Goal: Transaction & Acquisition: Purchase product/service

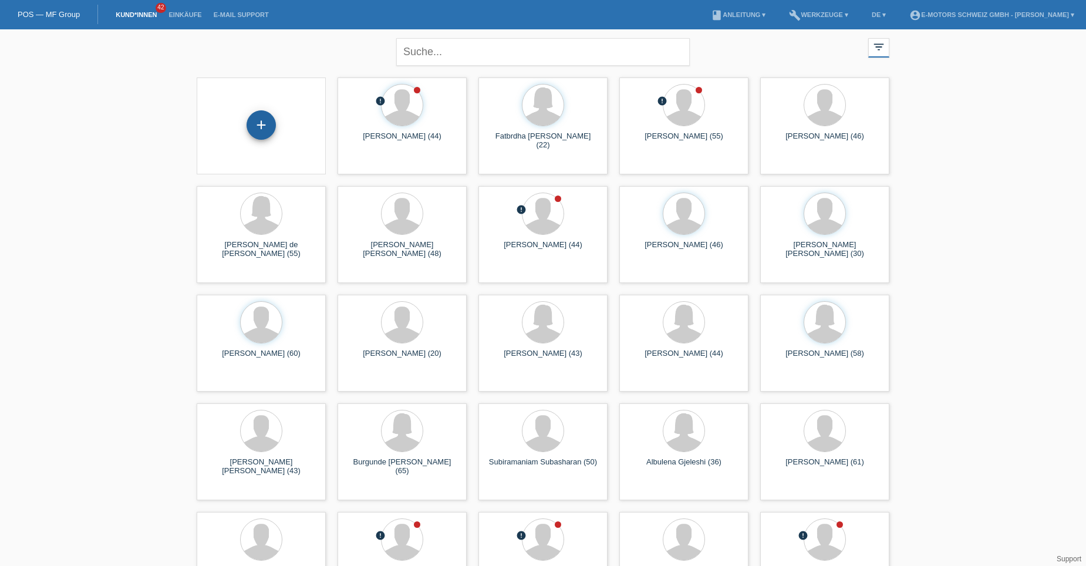
click at [271, 123] on div "+" at bounding box center [260, 124] width 29 height 29
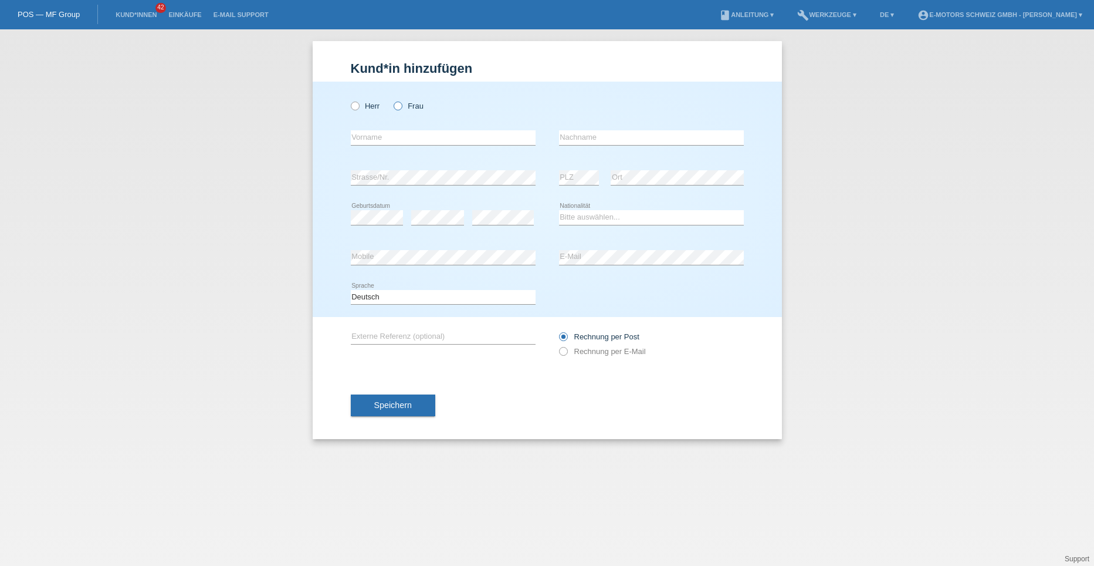
click at [392, 100] on icon at bounding box center [392, 100] width 0 height 0
click at [400, 106] on input "Frau" at bounding box center [398, 106] width 8 height 8
radio input "true"
click at [363, 139] on input "text" at bounding box center [443, 137] width 185 height 15
type input "Isabel"
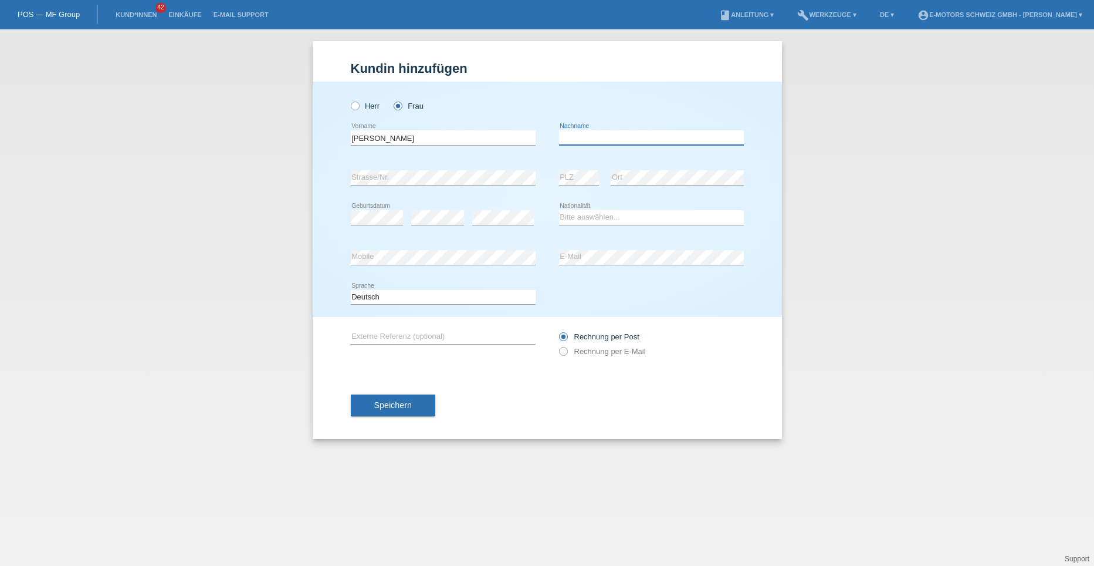
type input "Mercedes de Reyes"
click at [580, 217] on select "Bitte auswählen... Schweiz Deutschland Liechtenstein Österreich ------------ Af…" at bounding box center [651, 217] width 185 height 14
select select "DM"
click at [559, 210] on select "Bitte auswählen... Schweiz Deutschland Liechtenstein Österreich ------------ Af…" at bounding box center [651, 217] width 185 height 14
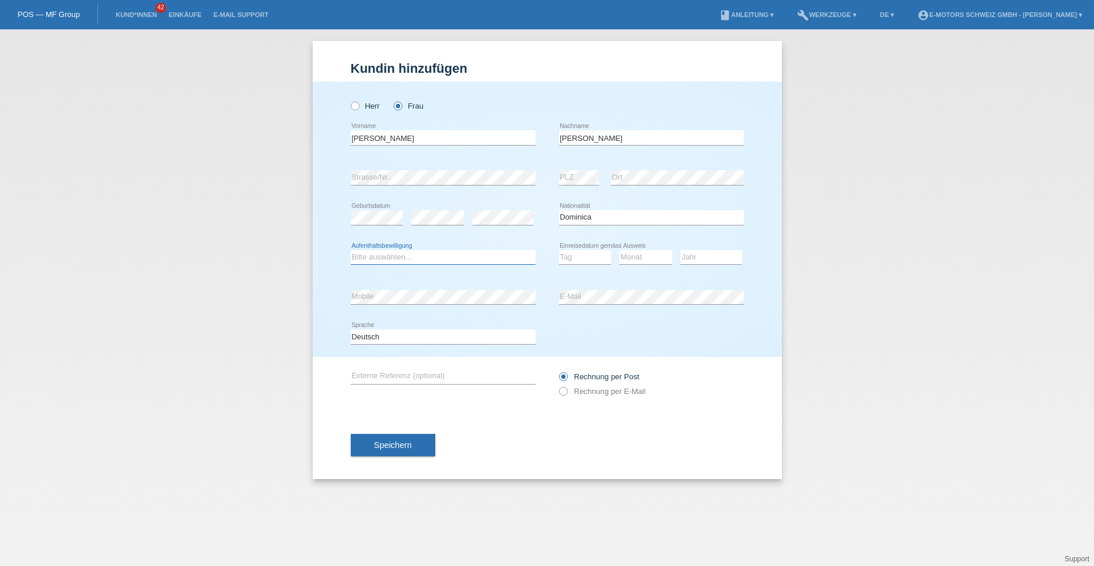
click at [407, 254] on select "Bitte auswählen... C B B - Flüchtlingsstatus Andere" at bounding box center [443, 257] width 185 height 14
select select "C"
click at [351, 250] on select "Bitte auswählen... C B B - Flüchtlingsstatus Andere" at bounding box center [443, 257] width 185 height 14
click at [579, 256] on select "Tag 01 02 03 04 05 06 07 08 09 10 11" at bounding box center [585, 257] width 53 height 14
select select "25"
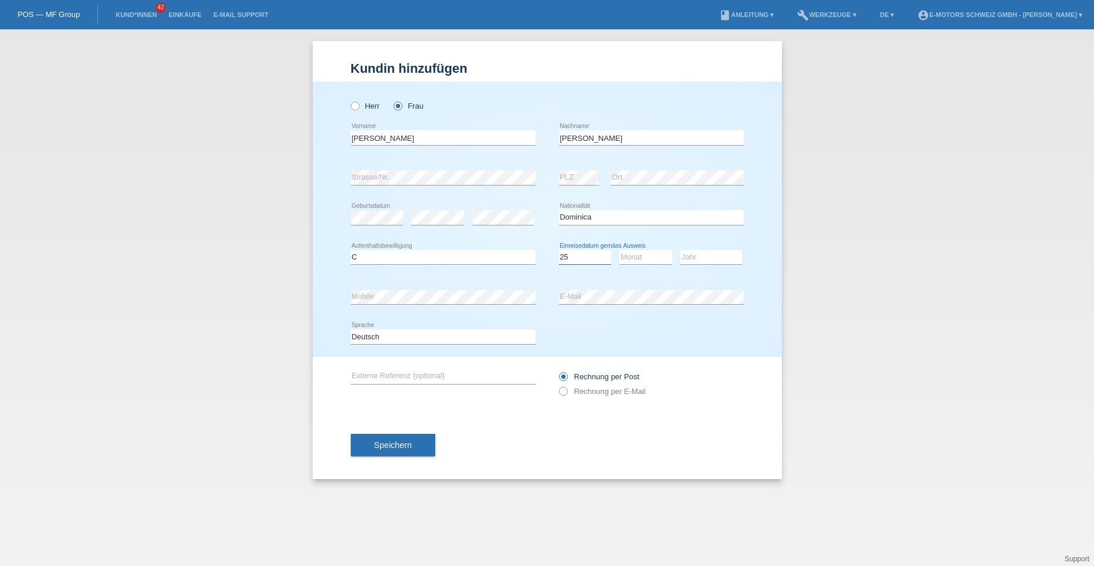
click at [559, 250] on select "Tag 01 02 03 04 05 06 07 08 09 10 11" at bounding box center [585, 257] width 53 height 14
click at [631, 255] on select "Monat 01 02 03 04 05 06 07 08 09 10 11" at bounding box center [646, 257] width 53 height 14
select select "09"
click at [620, 250] on select "Monat 01 02 03 04 05 06 07 08 09 10 11" at bounding box center [646, 257] width 53 height 14
click at [685, 261] on select "Jahr 2025 2024 2023 2022 2021 2020 2019 2018 2017 2016 2015 2014 2013 2012 2011…" at bounding box center [712, 257] width 62 height 14
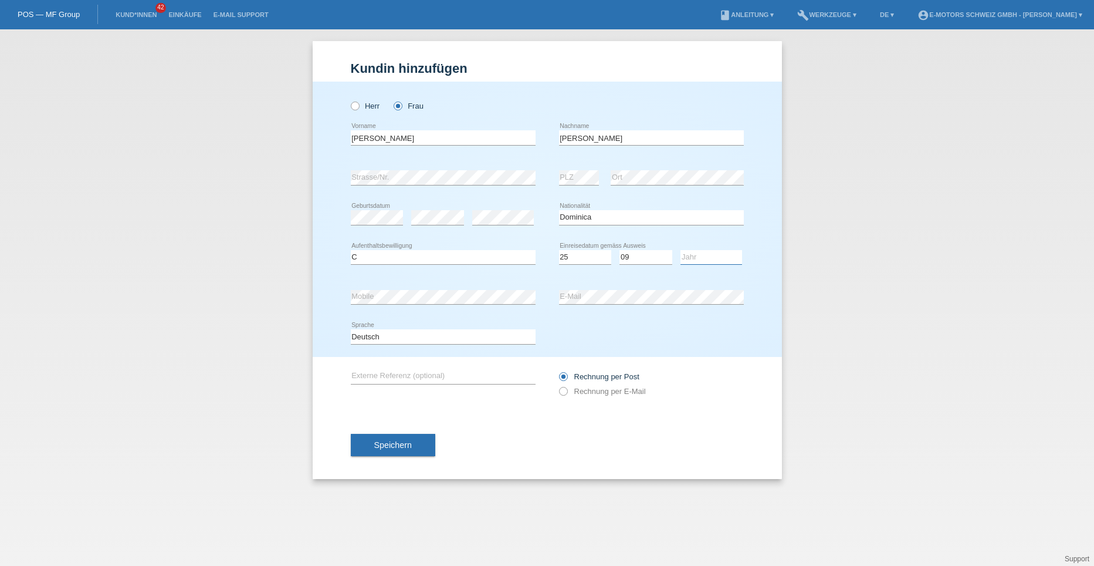
select select "2015"
click at [681, 250] on select "Jahr 2025 2024 2023 2022 2021 2020 2019 2018 2017 2016 2015 2014 2013 2012 2011…" at bounding box center [712, 257] width 62 height 14
click at [392, 447] on span "Speichern" at bounding box center [393, 444] width 38 height 9
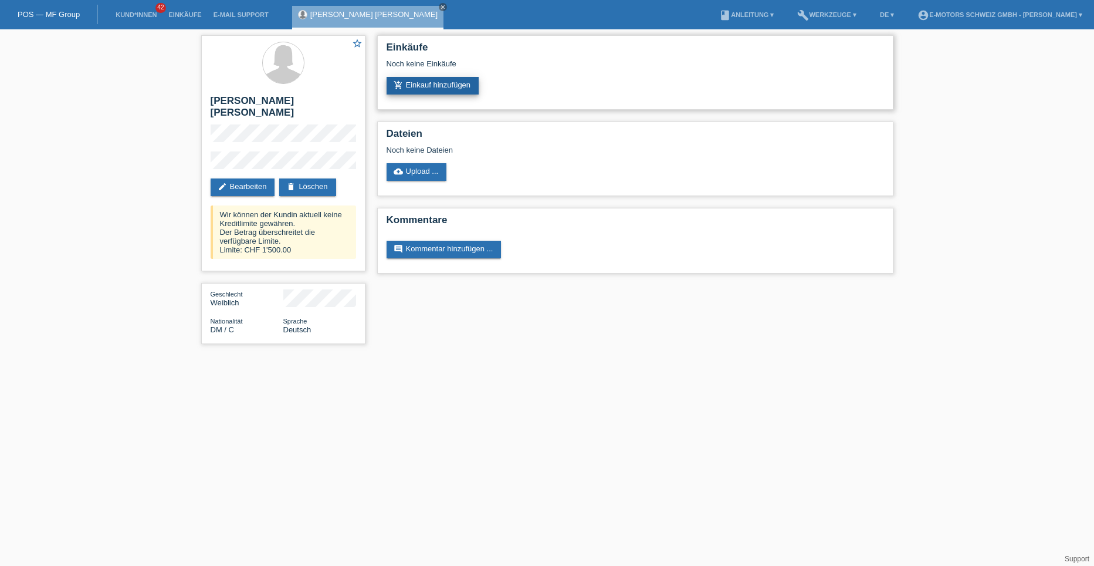
click at [446, 84] on link "add_shopping_cart Einkauf hinzufügen" at bounding box center [433, 86] width 93 height 18
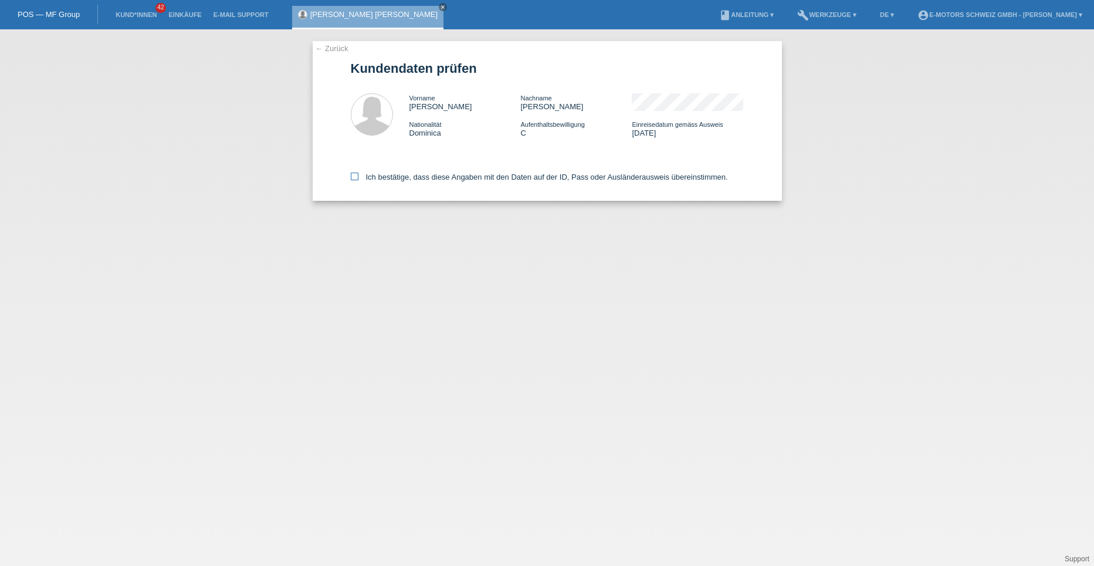
click at [356, 176] on icon at bounding box center [355, 177] width 8 height 8
click at [356, 176] on input "Ich bestätige, dass diese Angaben mit den Daten auf der ID, Pass oder Ausländer…" at bounding box center [355, 177] width 8 height 8
checkbox input "true"
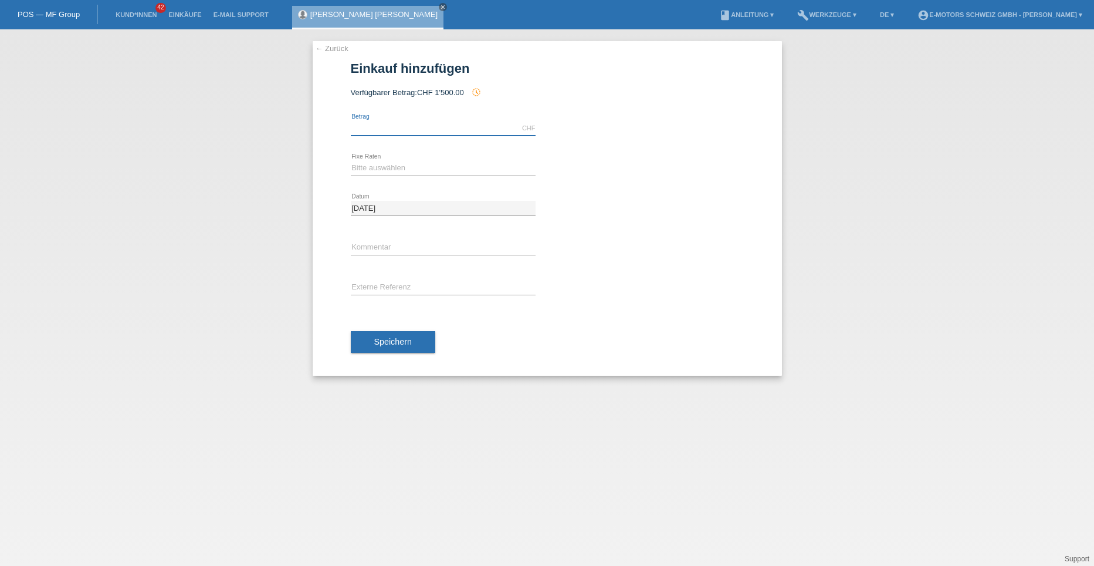
click at [374, 128] on input "text" at bounding box center [443, 128] width 185 height 15
type input "1500.00"
click at [389, 170] on select "Bitte auswählen 12 Raten 24 Raten 36 Raten 48 Raten" at bounding box center [443, 168] width 185 height 14
select select "214"
click at [351, 161] on select "Bitte auswählen 12 Raten 24 Raten 36 Raten 48 Raten" at bounding box center [443, 168] width 185 height 14
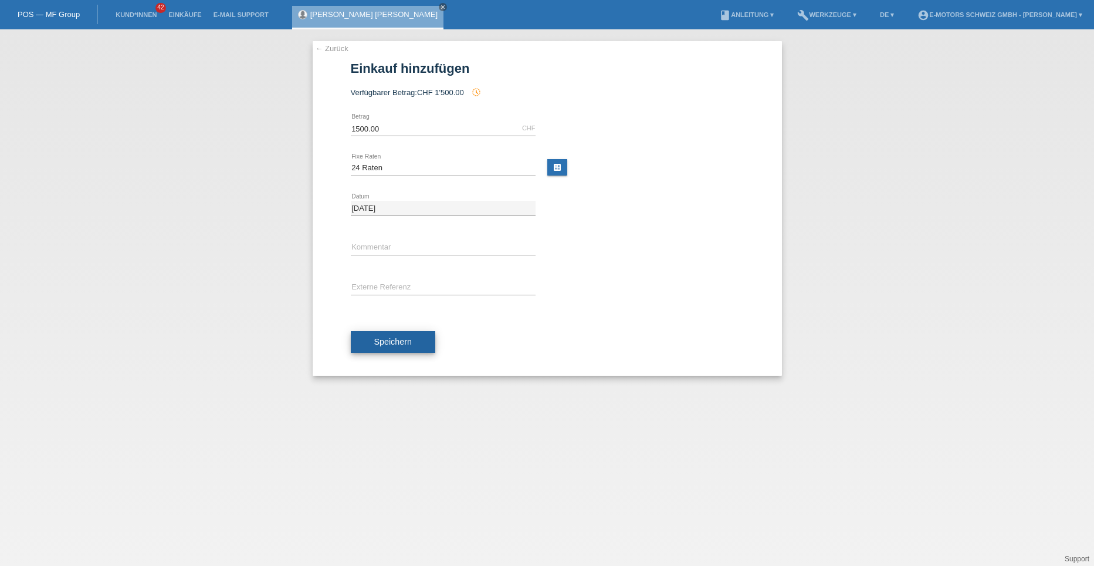
click at [386, 343] on span "Speichern" at bounding box center [393, 341] width 38 height 9
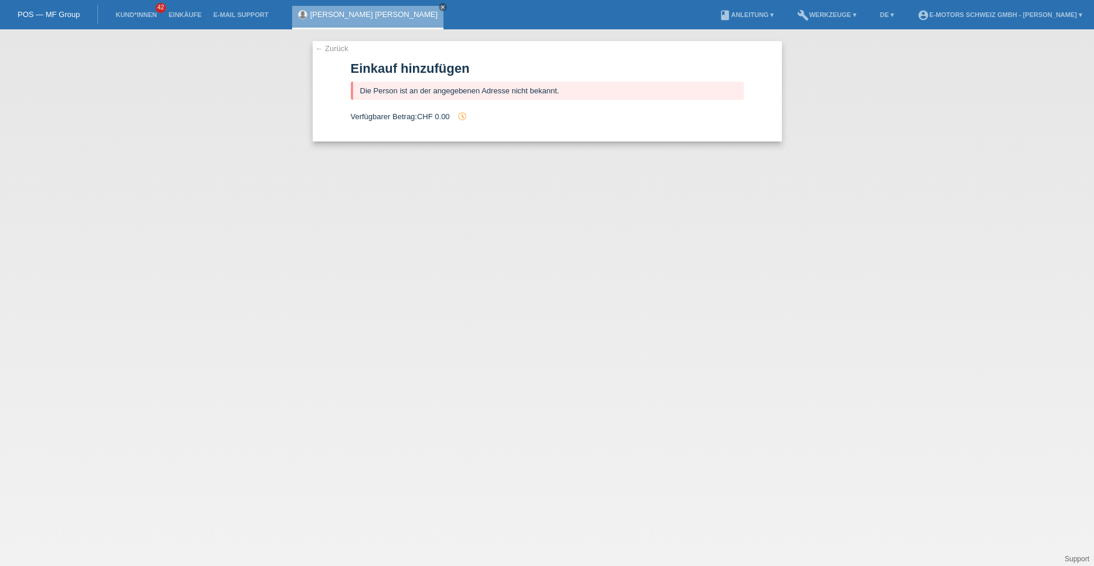
click at [329, 46] on link "← Zurück" at bounding box center [332, 48] width 33 height 9
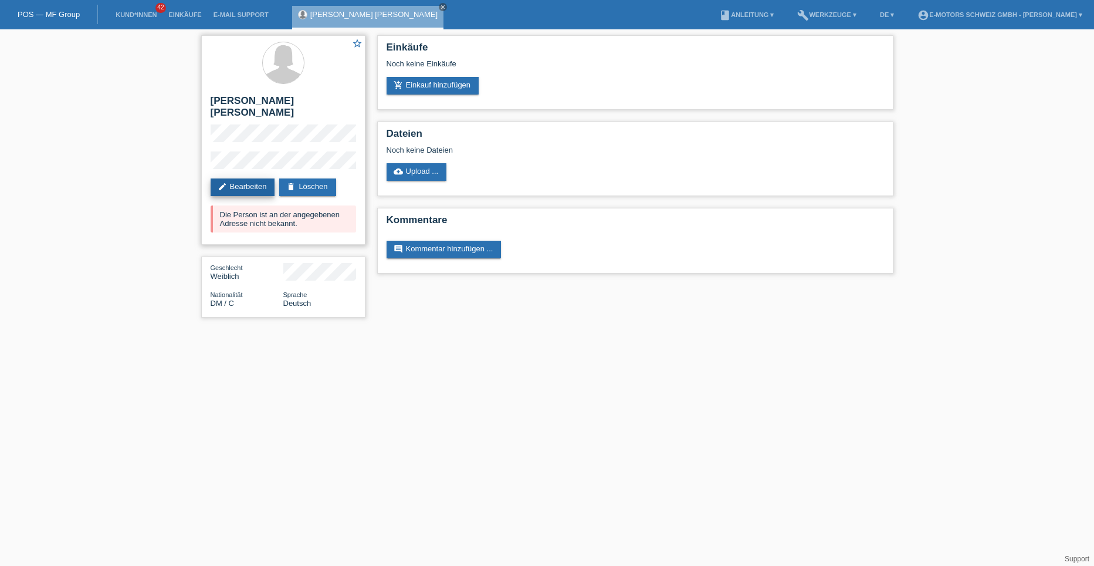
click at [255, 178] on link "edit Bearbeiten" at bounding box center [243, 187] width 65 height 18
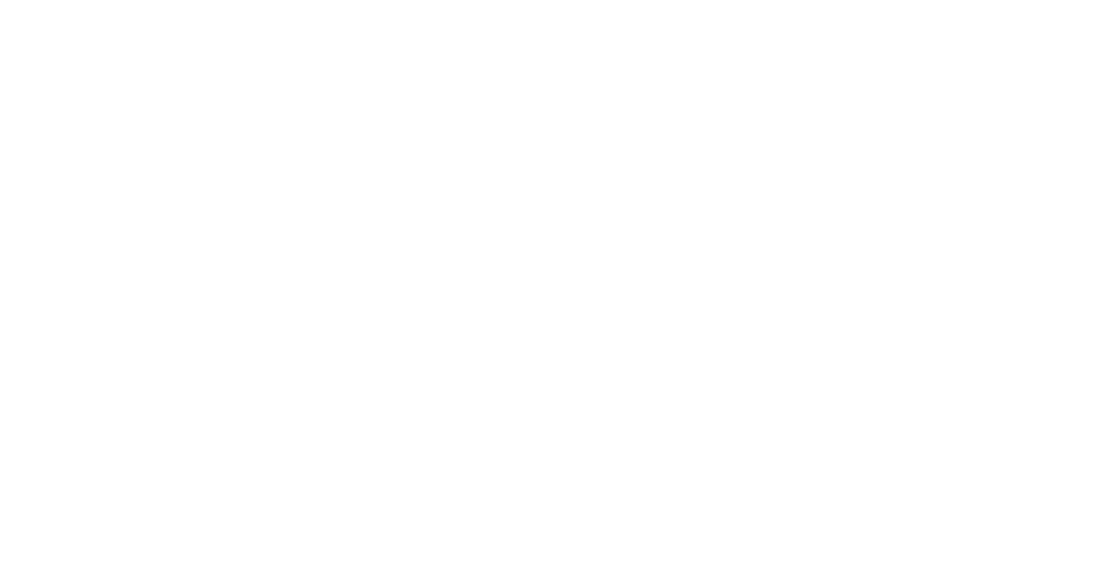
select select "DM"
select select "C"
select select "25"
select select "09"
select select "2015"
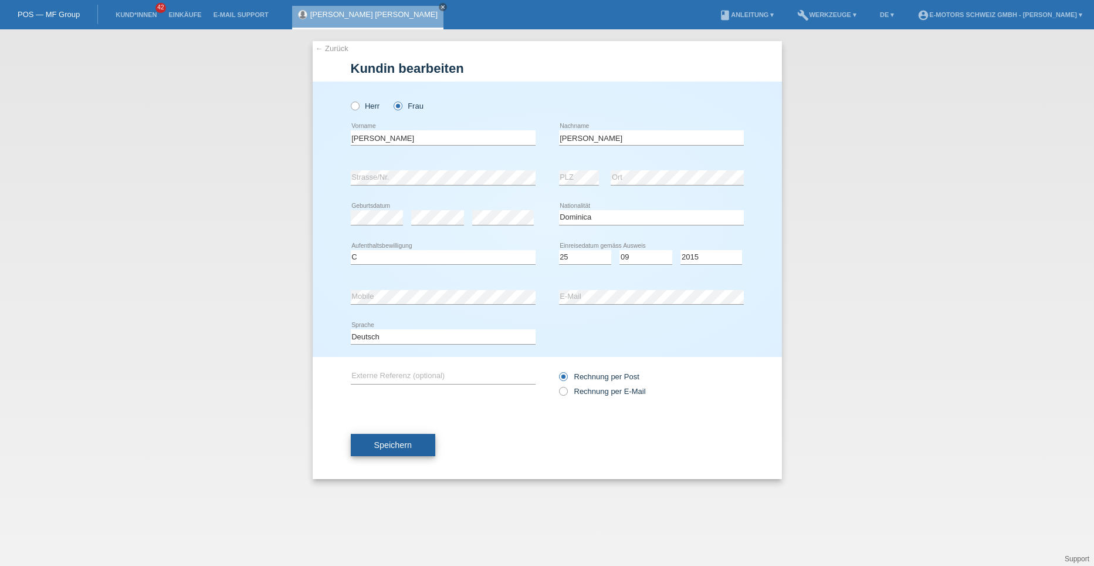
click at [373, 443] on button "Speichern" at bounding box center [393, 445] width 85 height 22
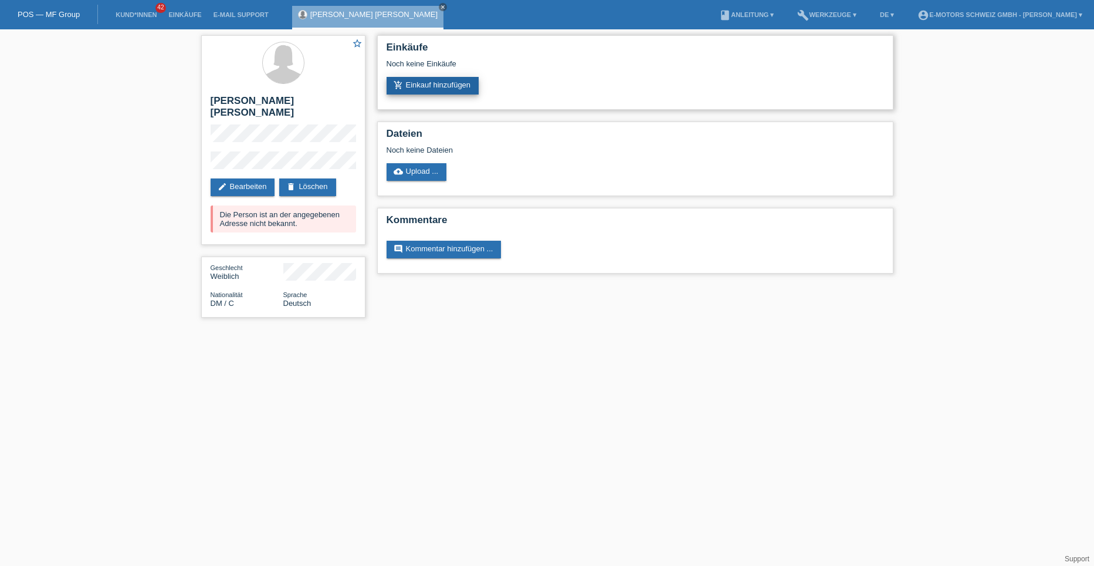
click at [435, 86] on link "add_shopping_cart Einkauf hinzufügen" at bounding box center [433, 86] width 93 height 18
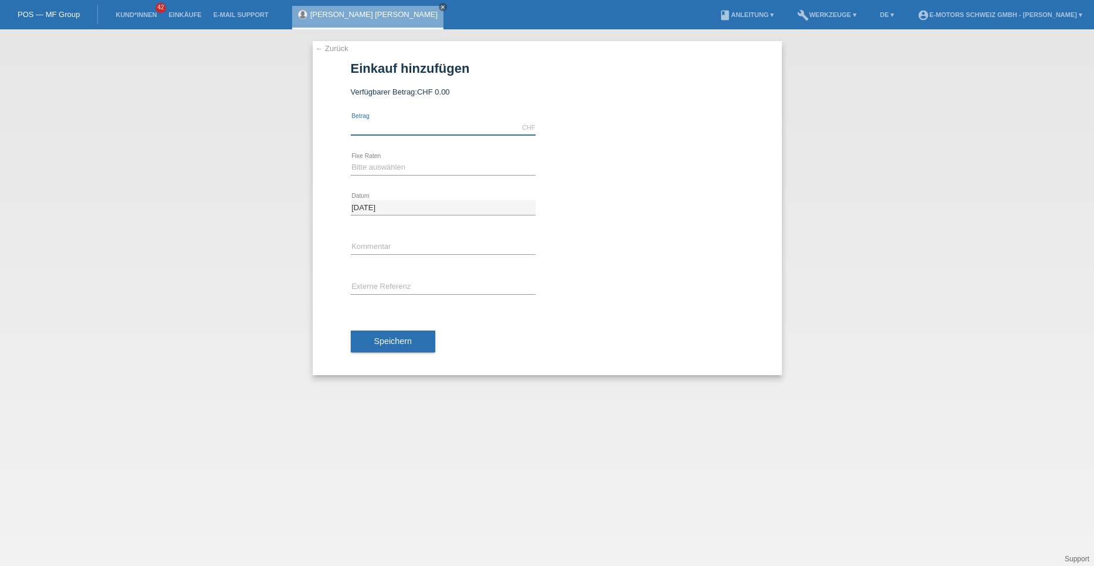
click at [384, 124] on input "text" at bounding box center [443, 127] width 185 height 15
type input "1500.00"
click at [413, 161] on select "Bitte auswählen 12 Raten 24 Raten 36 Raten 48 Raten" at bounding box center [443, 167] width 185 height 14
select select "214"
click at [351, 160] on select "Bitte auswählen 12 Raten 24 Raten 36 Raten 48 Raten" at bounding box center [443, 167] width 185 height 14
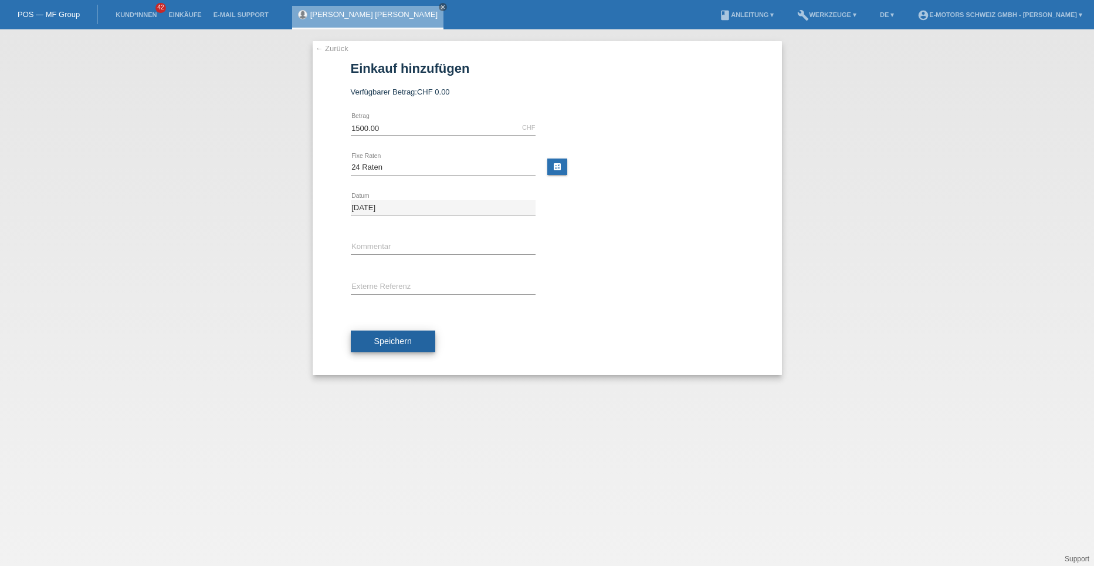
click at [384, 344] on span "Speichern" at bounding box center [393, 340] width 38 height 9
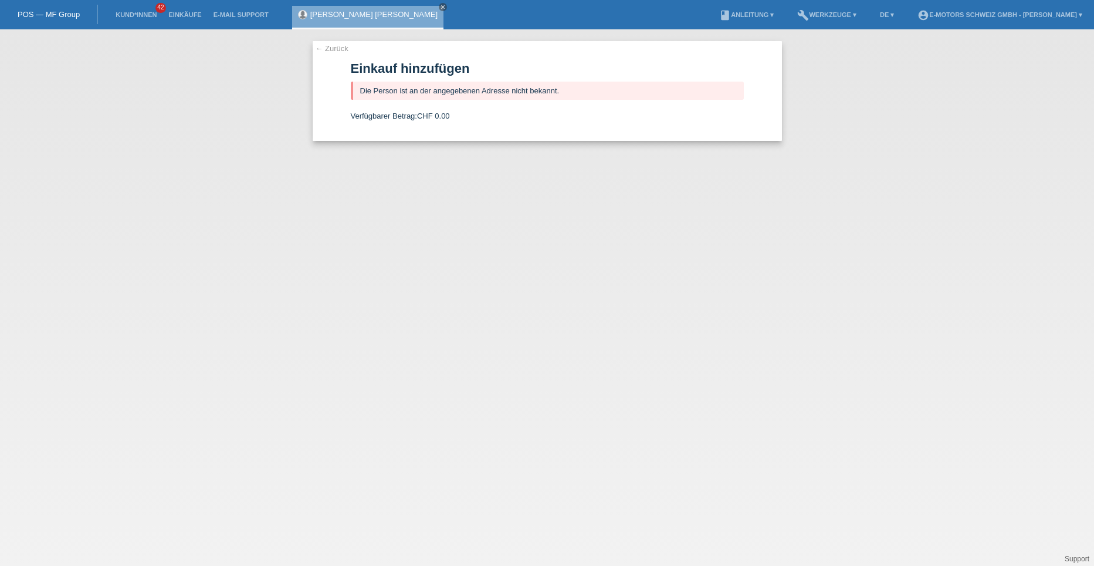
click at [327, 47] on link "← Zurück" at bounding box center [332, 48] width 33 height 9
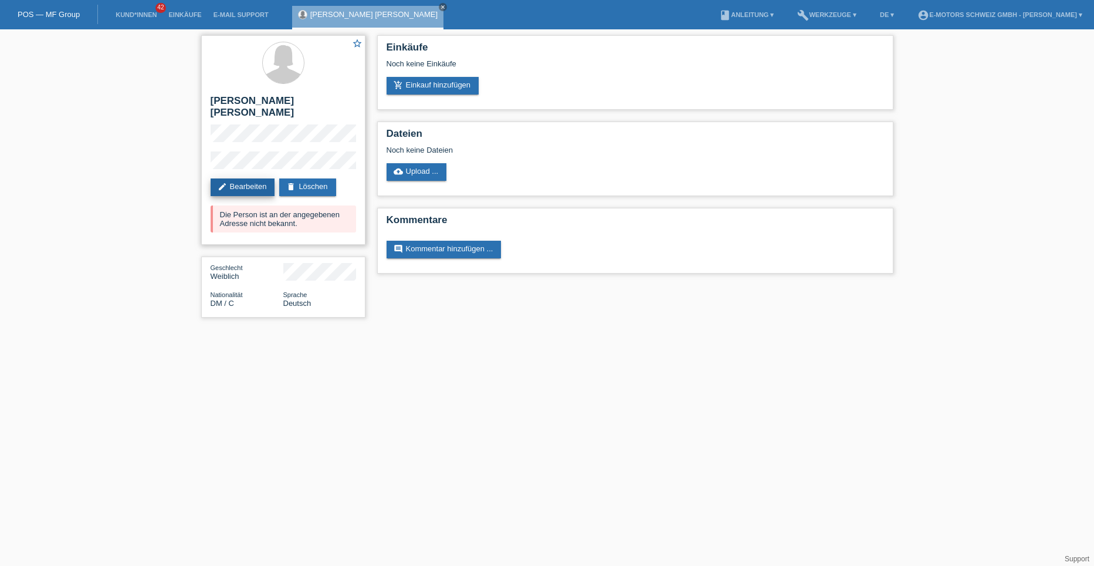
click at [255, 178] on link "edit Bearbeiten" at bounding box center [243, 187] width 65 height 18
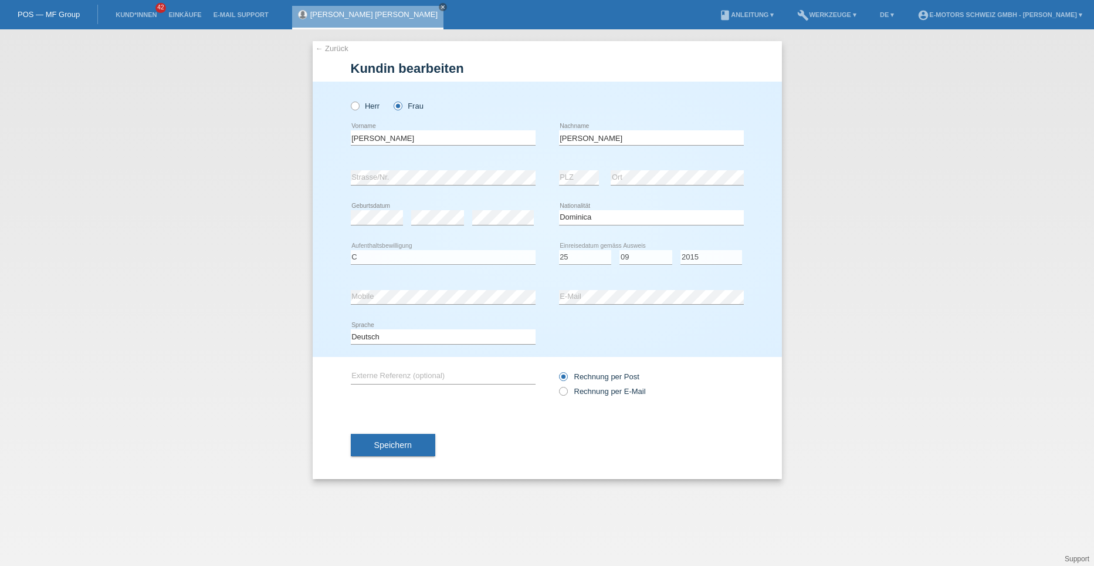
select select "DM"
select select "C"
select select "25"
select select "09"
select select "2015"
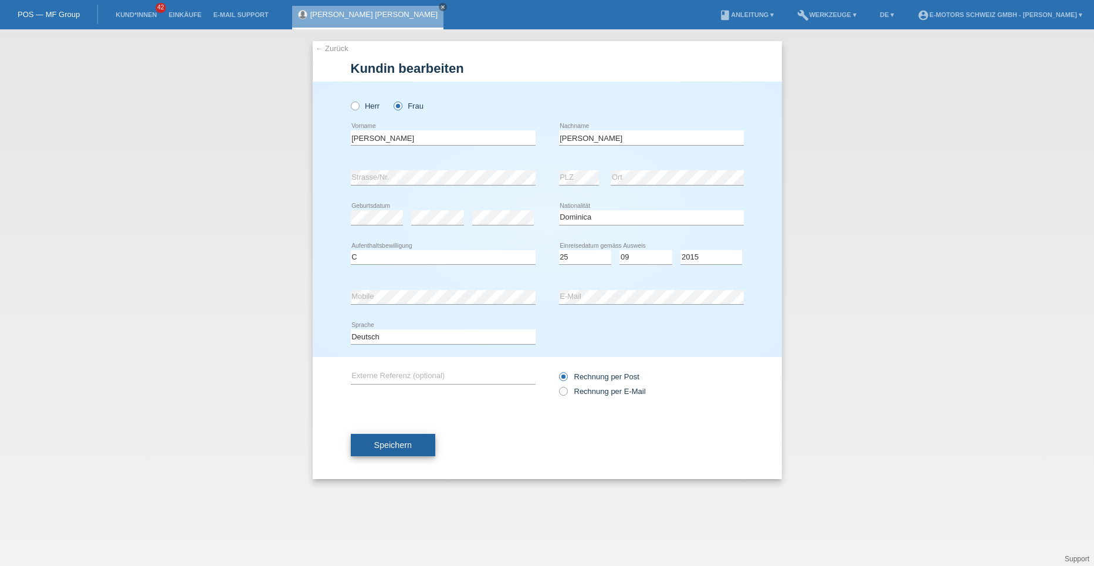
click at [387, 447] on span "Speichern" at bounding box center [393, 444] width 38 height 9
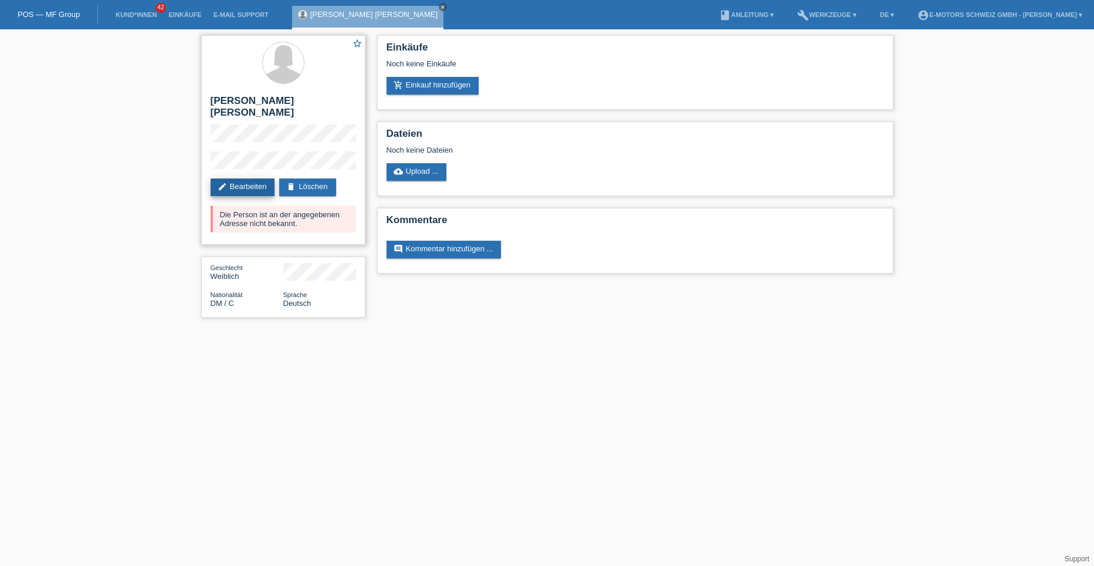
click at [238, 178] on link "edit Bearbeiten" at bounding box center [243, 187] width 65 height 18
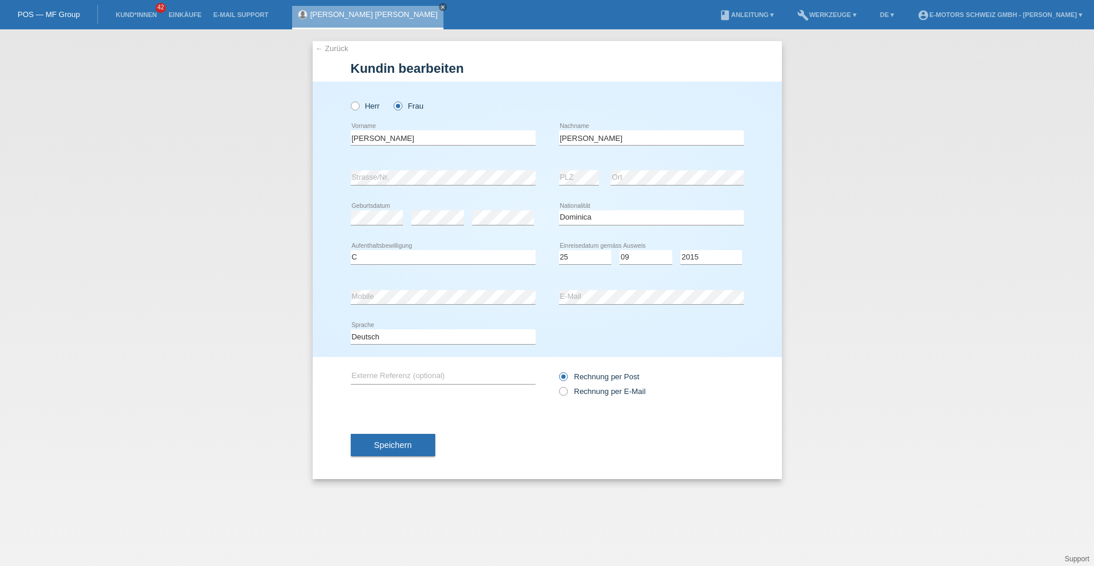
select select "DM"
select select "C"
select select "25"
select select "09"
select select "2015"
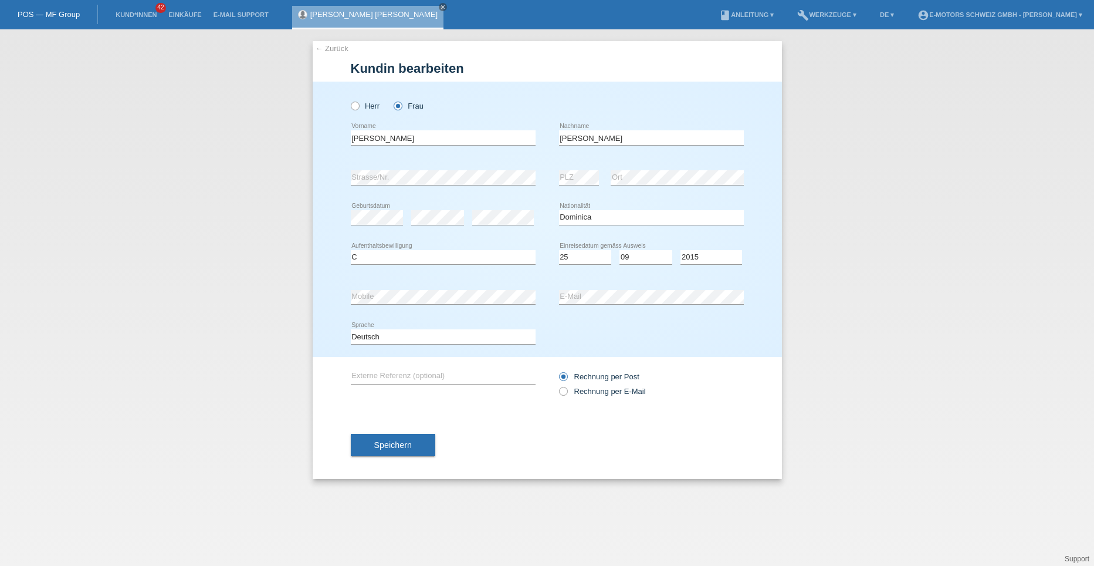
click at [319, 188] on div "Herr Frau Isabel error Vorname C" at bounding box center [547, 219] width 469 height 275
click at [398, 449] on span "Speichern" at bounding box center [393, 444] width 38 height 9
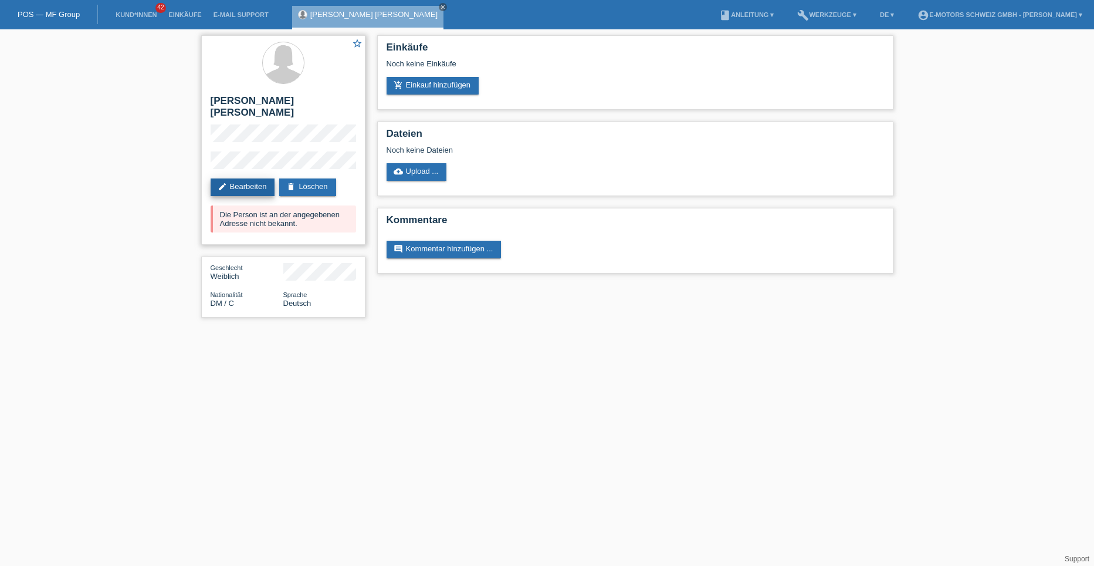
click at [248, 178] on link "edit Bearbeiten" at bounding box center [243, 187] width 65 height 18
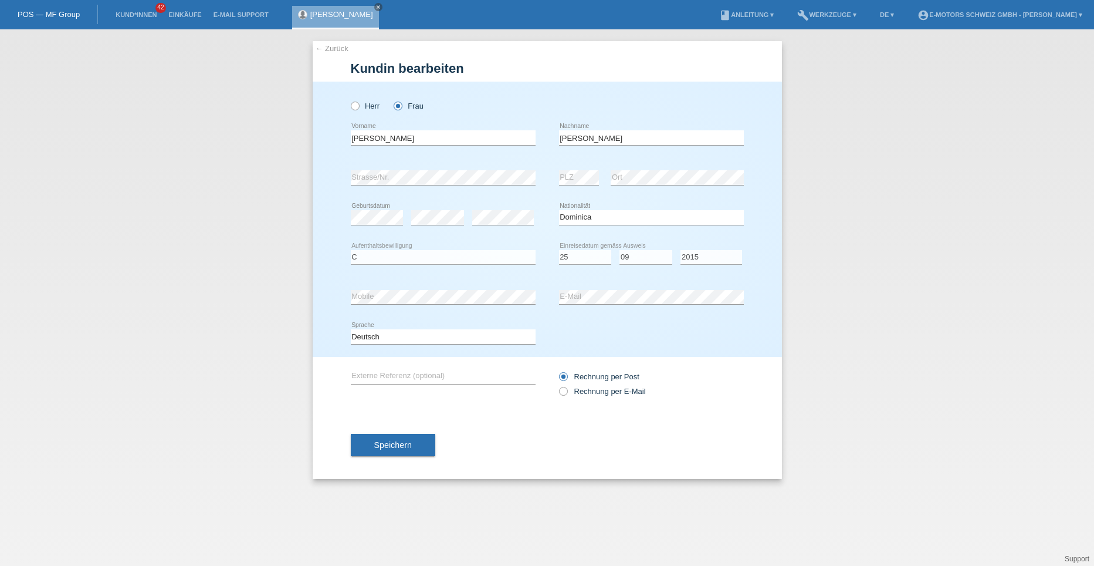
select select "DM"
select select "C"
select select "25"
select select "09"
select select "2015"
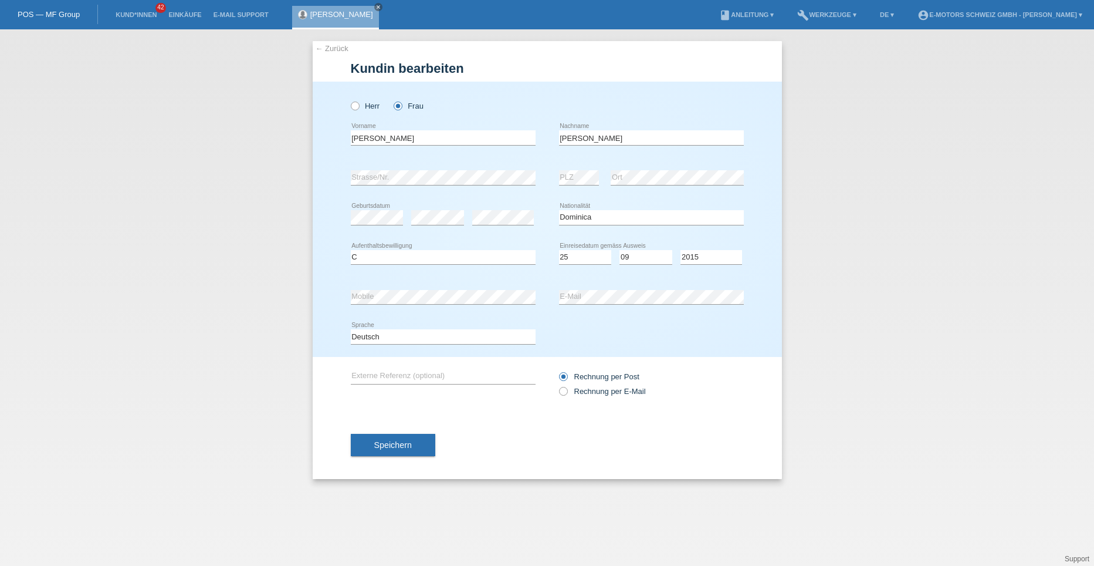
click at [630, 149] on div "Mercedes de Reyes error Nachname" at bounding box center [651, 138] width 185 height 40
click at [385, 442] on span "Speichern" at bounding box center [393, 444] width 38 height 9
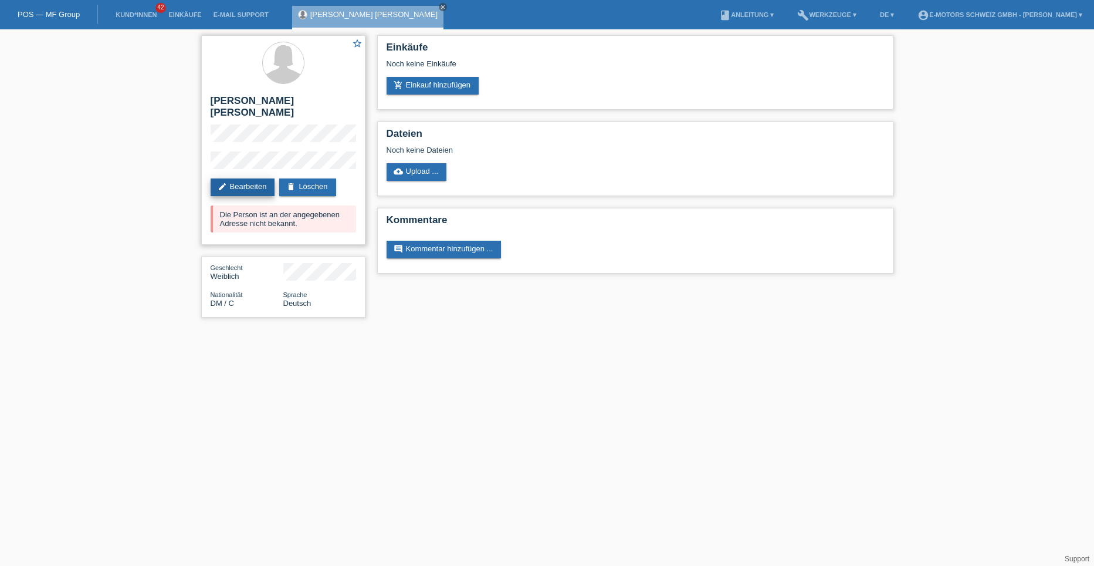
click at [252, 178] on link "edit Bearbeiten" at bounding box center [243, 187] width 65 height 18
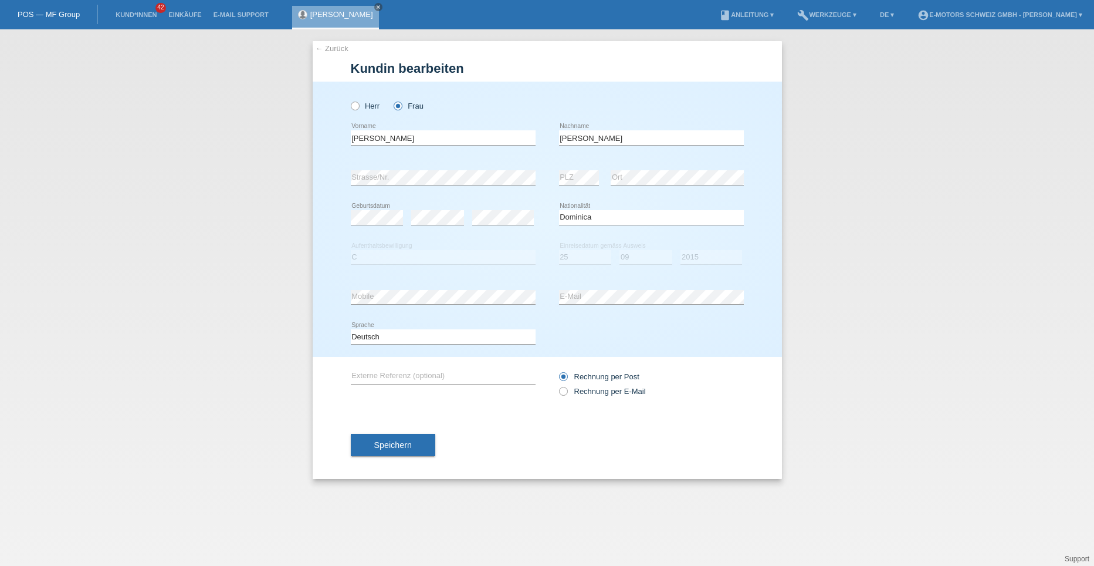
select select "DM"
select select "C"
select select "25"
select select "09"
select select "2015"
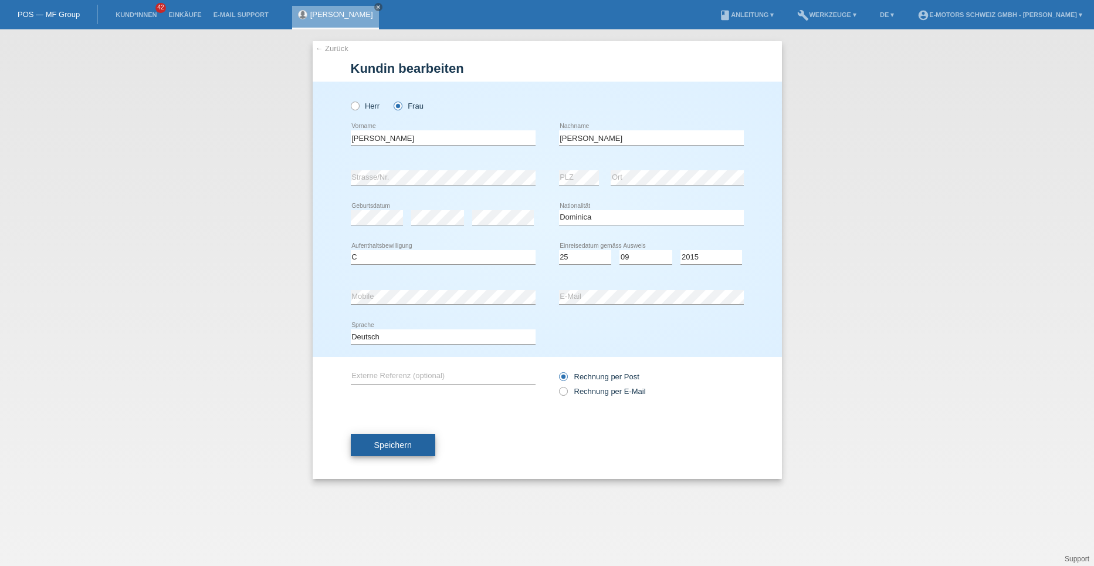
click at [377, 444] on span "Speichern" at bounding box center [393, 444] width 38 height 9
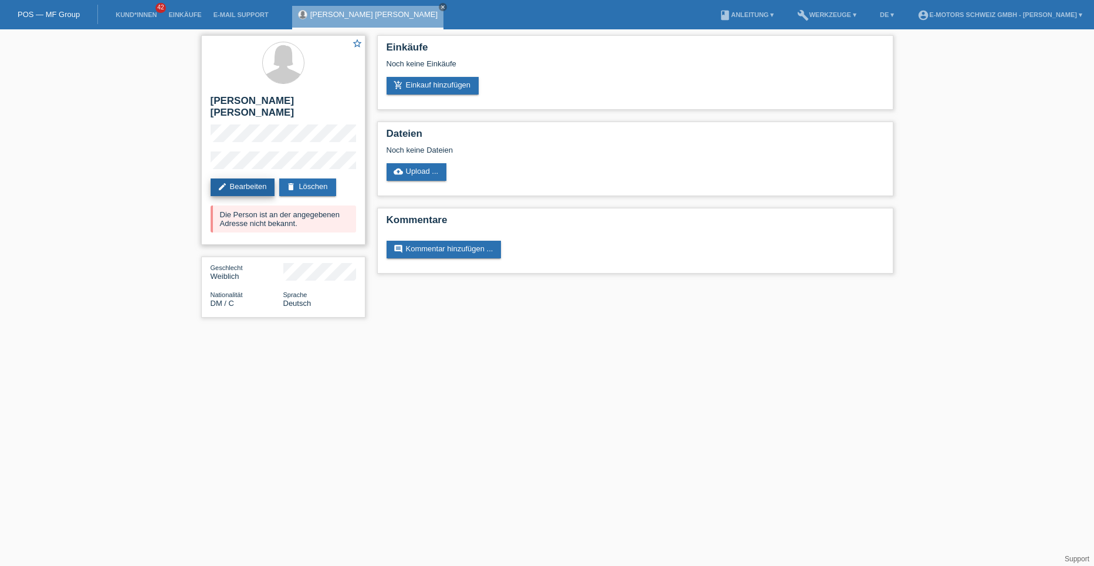
click at [249, 178] on link "edit Bearbeiten" at bounding box center [243, 187] width 65 height 18
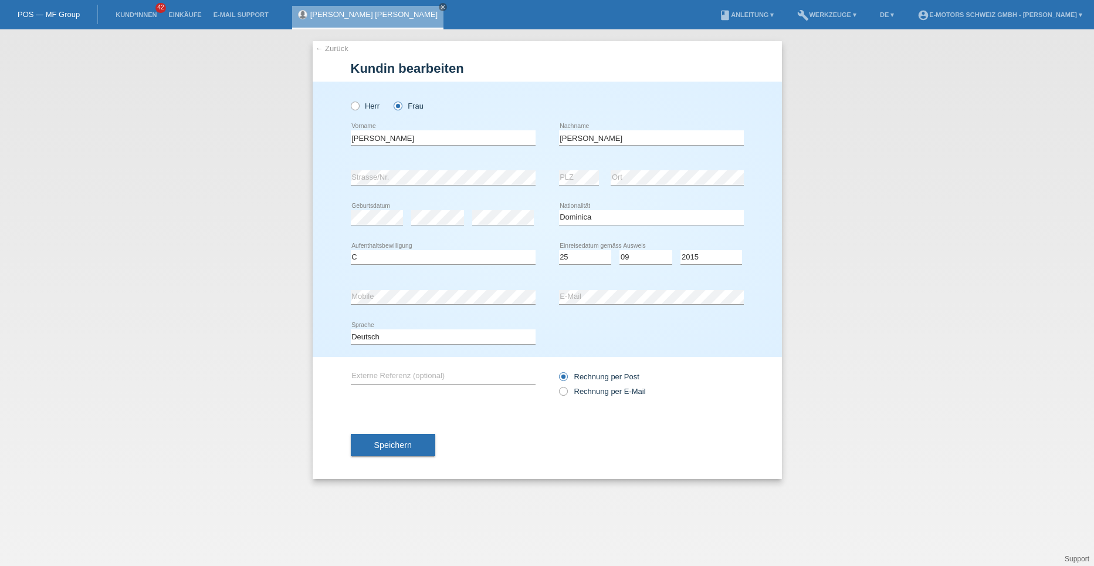
select select "DM"
select select "C"
select select "25"
select select "09"
select select "2015"
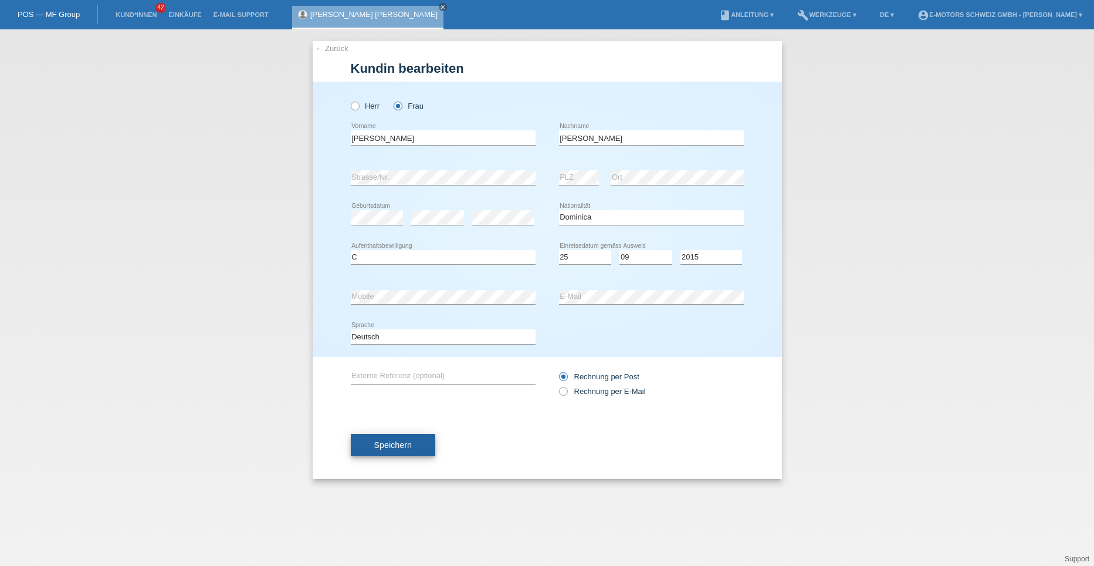
click at [390, 448] on span "Speichern" at bounding box center [393, 444] width 38 height 9
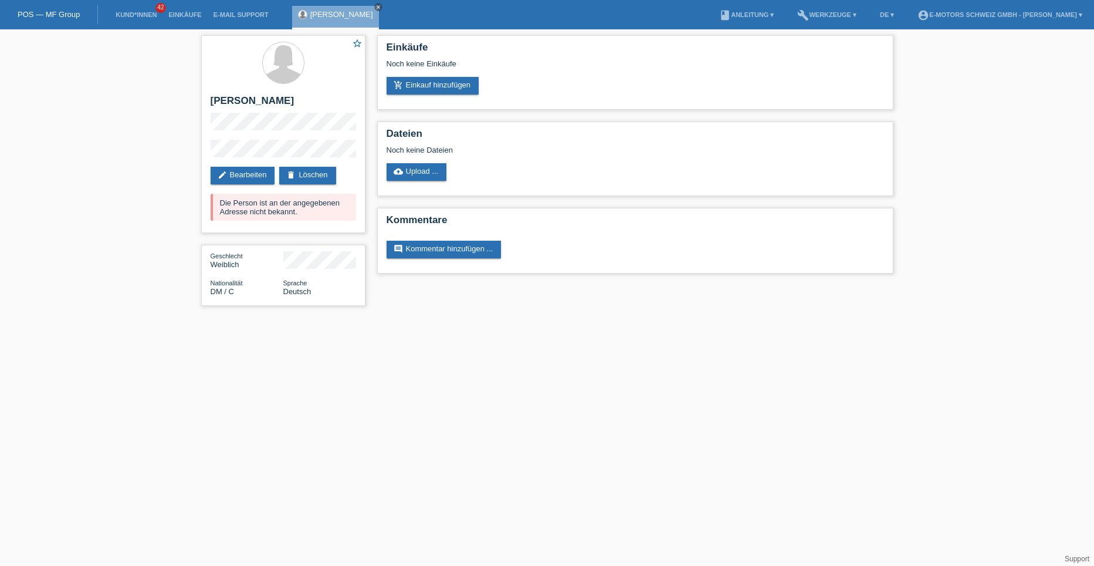
click at [390, 317] on html "POS — MF Group Kund*innen 42 Einkäufe E-Mail Support Isabel Mercedes de Reyes c…" at bounding box center [547, 158] width 1094 height 317
click at [138, 11] on li "Kund*innen 42" at bounding box center [136, 15] width 53 height 30
click at [137, 18] on link "Kund*innen" at bounding box center [136, 14] width 53 height 7
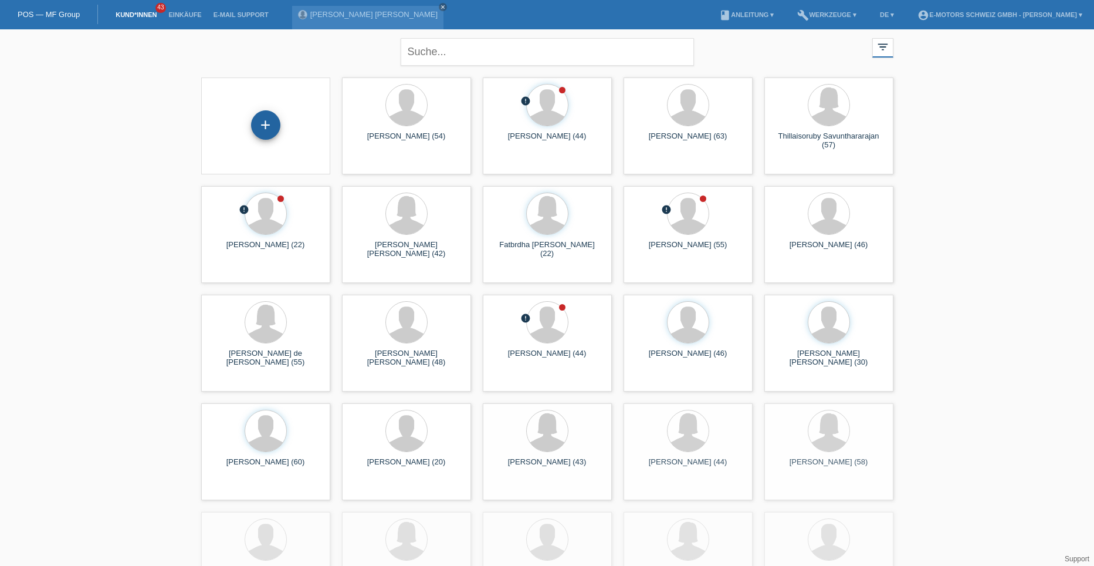
click at [264, 126] on div "+" at bounding box center [265, 124] width 29 height 29
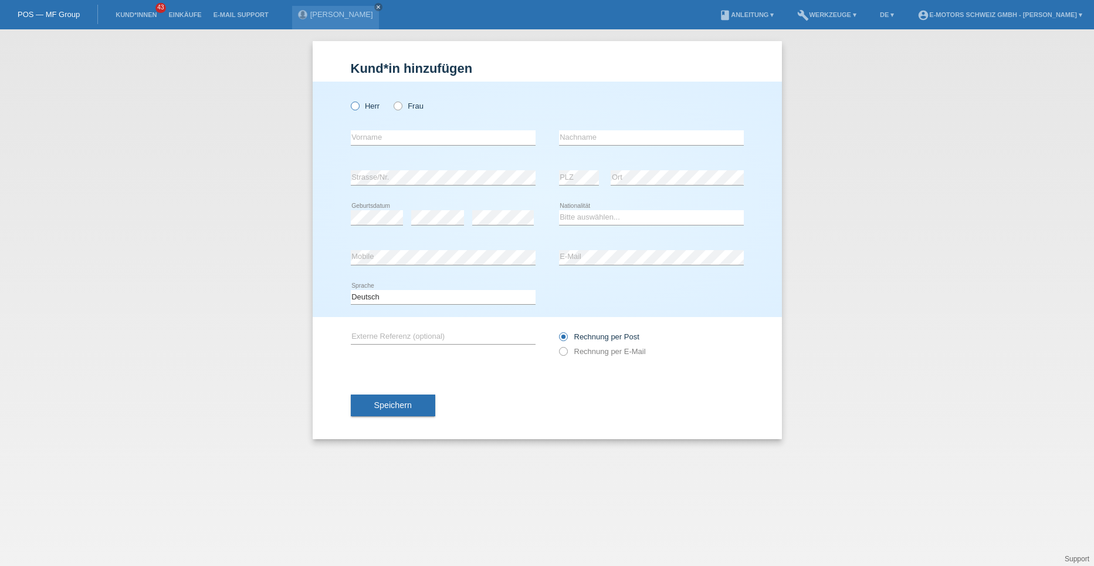
click at [349, 100] on icon at bounding box center [349, 100] width 0 height 0
click at [353, 104] on input "Herr" at bounding box center [355, 106] width 8 height 8
radio input "true"
click at [371, 140] on input "text" at bounding box center [443, 137] width 185 height 15
click at [585, 143] on input "text" at bounding box center [651, 137] width 185 height 15
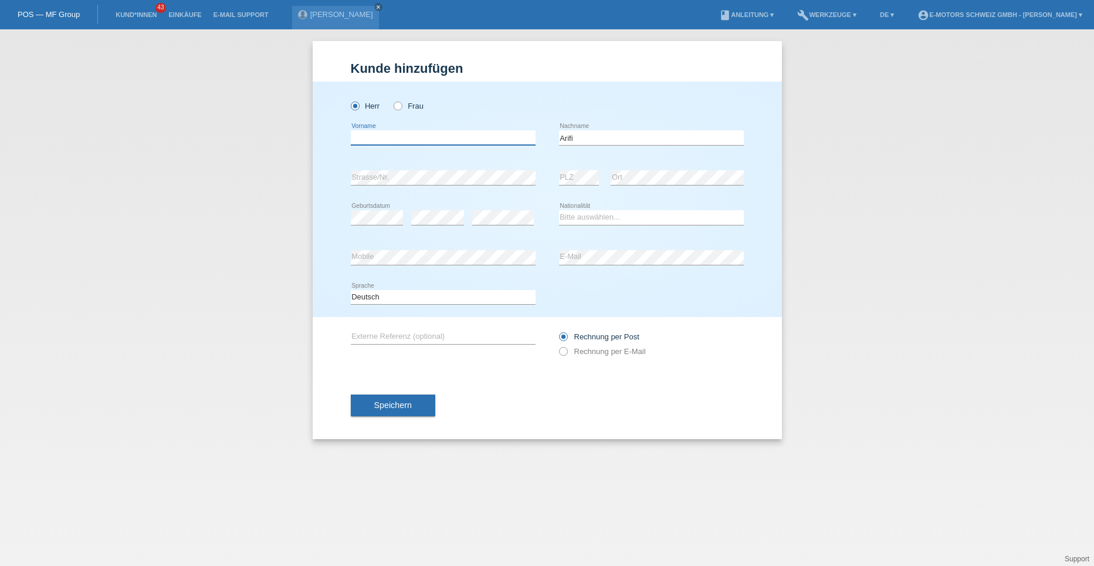
click at [367, 137] on input "text" at bounding box center [443, 137] width 185 height 15
click at [579, 140] on input "Arifi" at bounding box center [651, 137] width 185 height 15
type input "A"
click at [423, 143] on input "text" at bounding box center [443, 137] width 185 height 15
type input "[PERSON_NAME]"
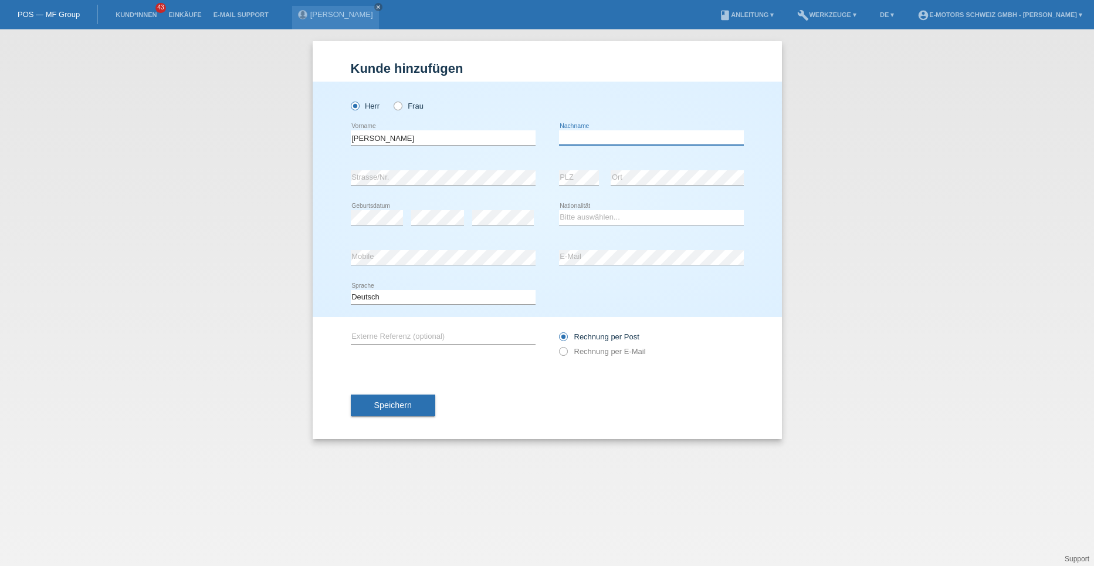
click at [569, 136] on input "text" at bounding box center [651, 137] width 185 height 15
type input "Sengül"
click at [585, 214] on select "Bitte auswählen... Schweiz Deutschland Liechtenstein Österreich ------------ Af…" at bounding box center [651, 217] width 185 height 14
select select "TR"
click at [559, 210] on select "Bitte auswählen... Schweiz Deutschland Liechtenstein Österreich ------------ Af…" at bounding box center [651, 217] width 185 height 14
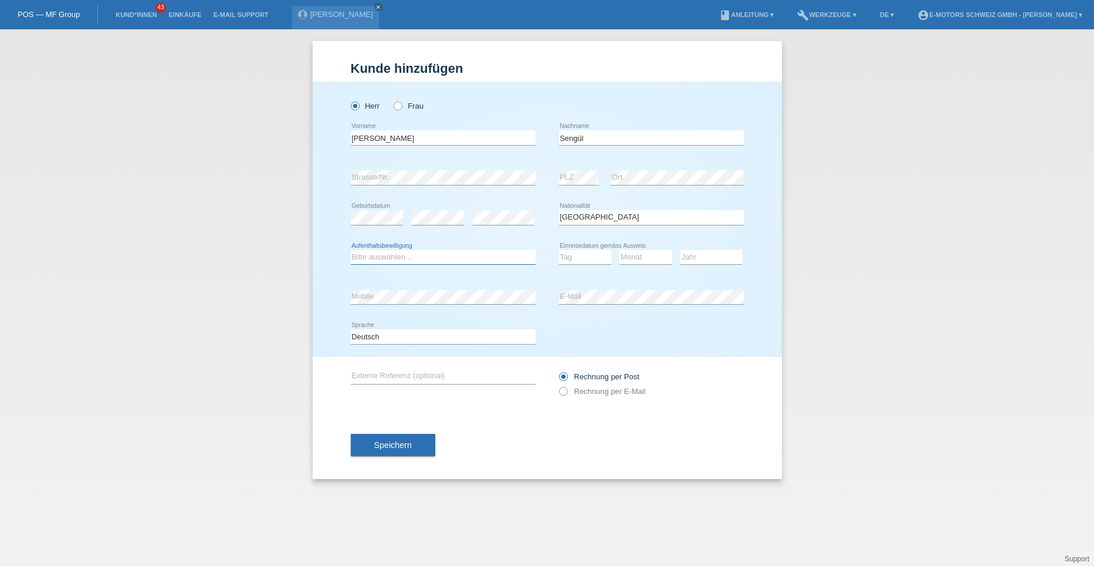
click at [432, 253] on select "Bitte auswählen... C B B - Flüchtlingsstatus Andere" at bounding box center [443, 257] width 185 height 14
select select "C"
click at [351, 250] on select "Bitte auswählen... C B B - Flüchtlingsstatus Andere" at bounding box center [443, 257] width 185 height 14
click at [575, 259] on select "Tag 01 02 03 04 05 06 07 08 09 10 11" at bounding box center [585, 257] width 53 height 14
select select "04"
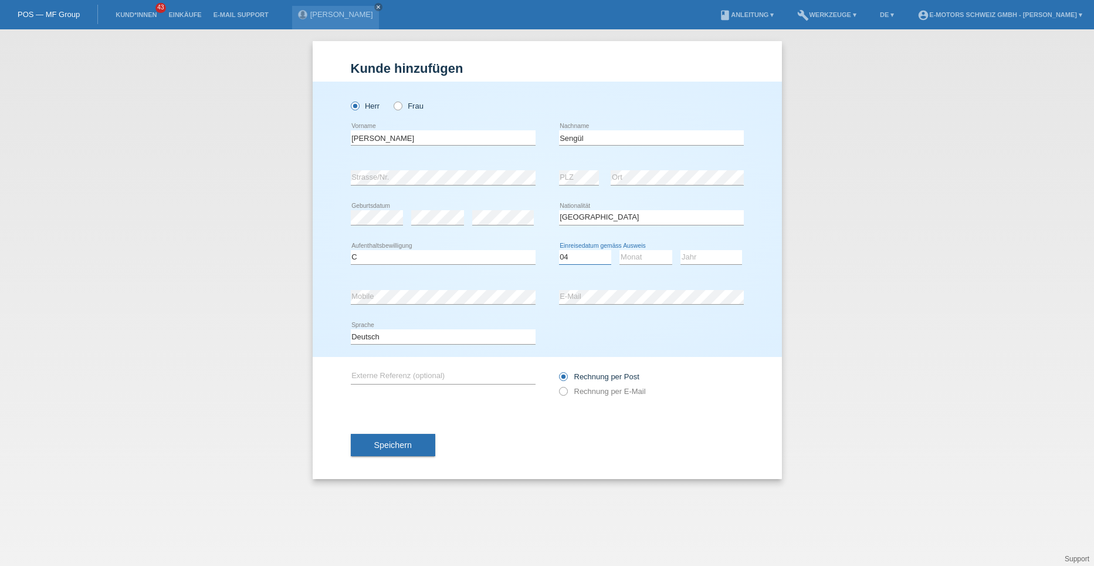
click at [559, 250] on select "Tag 01 02 03 04 05 06 07 08 09 10 11" at bounding box center [585, 257] width 53 height 14
click at [647, 255] on select "Monat 01 02 03 04 05 06 07 08 09 10 11" at bounding box center [646, 257] width 53 height 14
select select "09"
click at [620, 250] on select "Monat 01 02 03 04 05 06 07 08 09 10 11" at bounding box center [646, 257] width 53 height 14
click at [691, 258] on select "Jahr 2025 2024 2023 2022 2021 2020 2019 2018 2017 2016 2015 2014 2013 2012 2011…" at bounding box center [712, 257] width 62 height 14
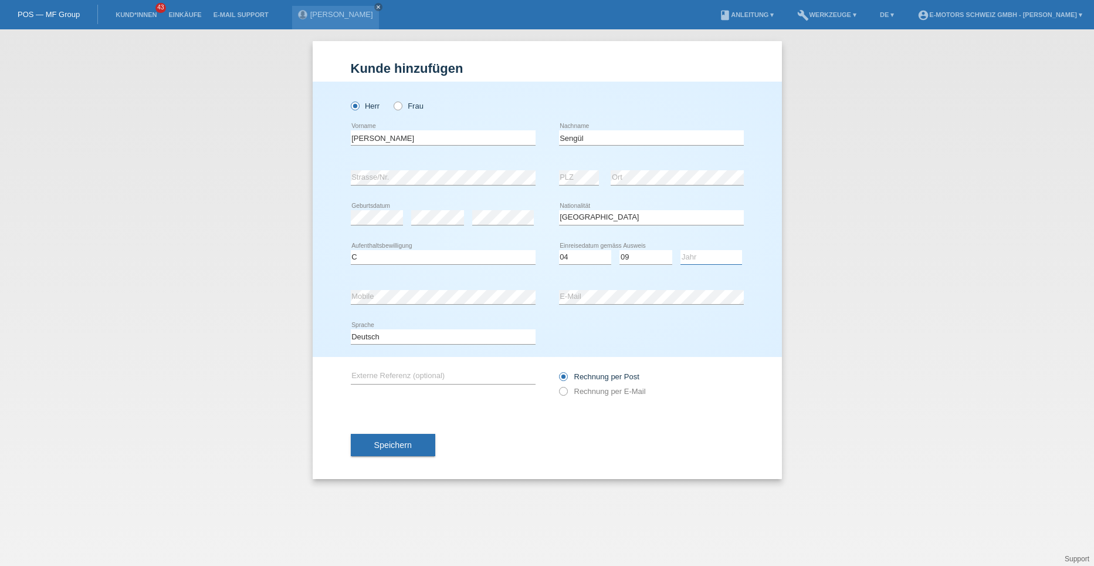
select select "1988"
click at [681, 250] on select "Jahr 2025 2024 2023 2022 2021 2020 2019 2018 2017 2016 2015 2014 2013 2012 2011…" at bounding box center [712, 257] width 62 height 14
click at [404, 444] on span "Speichern" at bounding box center [393, 444] width 38 height 9
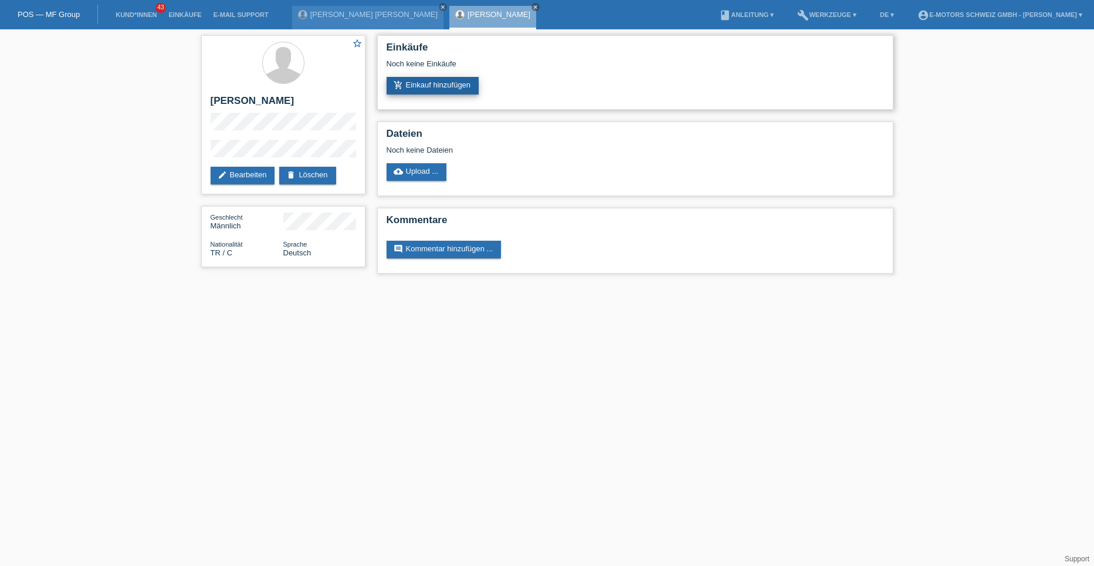
click at [434, 84] on link "add_shopping_cart Einkauf hinzufügen" at bounding box center [433, 86] width 93 height 18
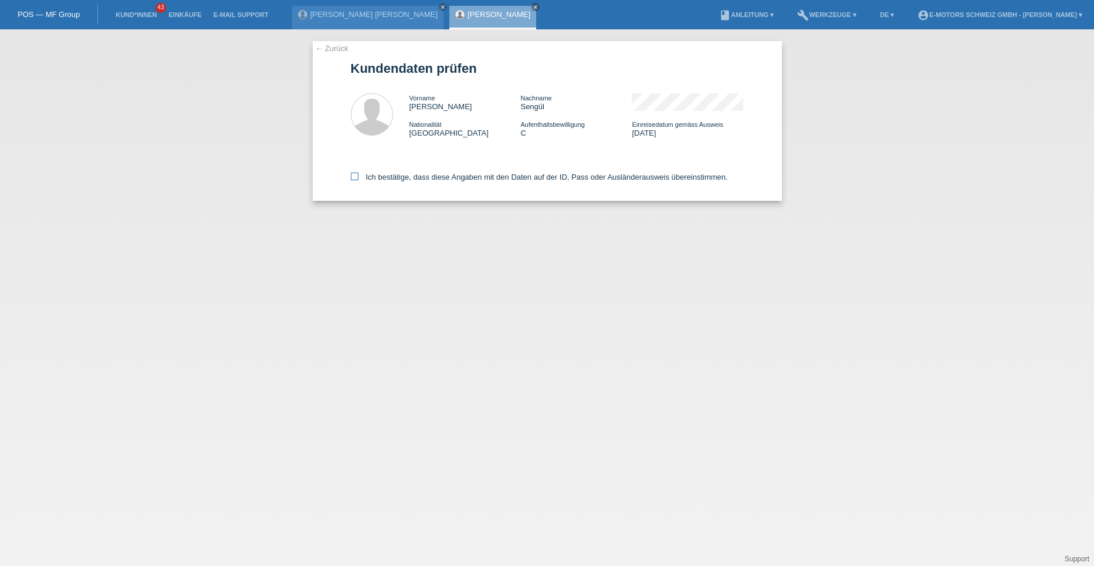
click at [356, 176] on icon at bounding box center [355, 177] width 8 height 8
click at [356, 176] on input "Ich bestätige, dass diese Angaben mit den Daten auf der ID, Pass oder Ausländer…" at bounding box center [355, 177] width 8 height 8
checkbox input "true"
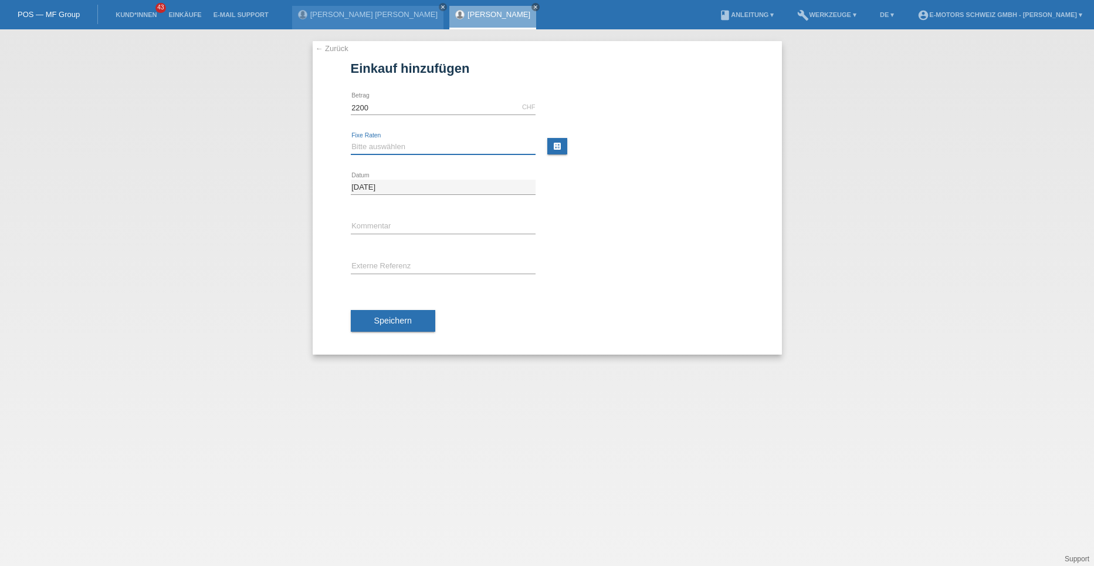
type input "2200.00"
click at [369, 148] on select "Bitte auswählen 12 Raten 24 Raten 36 Raten 48 Raten" at bounding box center [443, 147] width 185 height 14
select select "214"
click at [351, 140] on select "Bitte auswählen 12 Raten 24 Raten 36 Raten 48 Raten" at bounding box center [443, 147] width 185 height 14
click at [370, 322] on button "Speichern" at bounding box center [393, 321] width 85 height 22
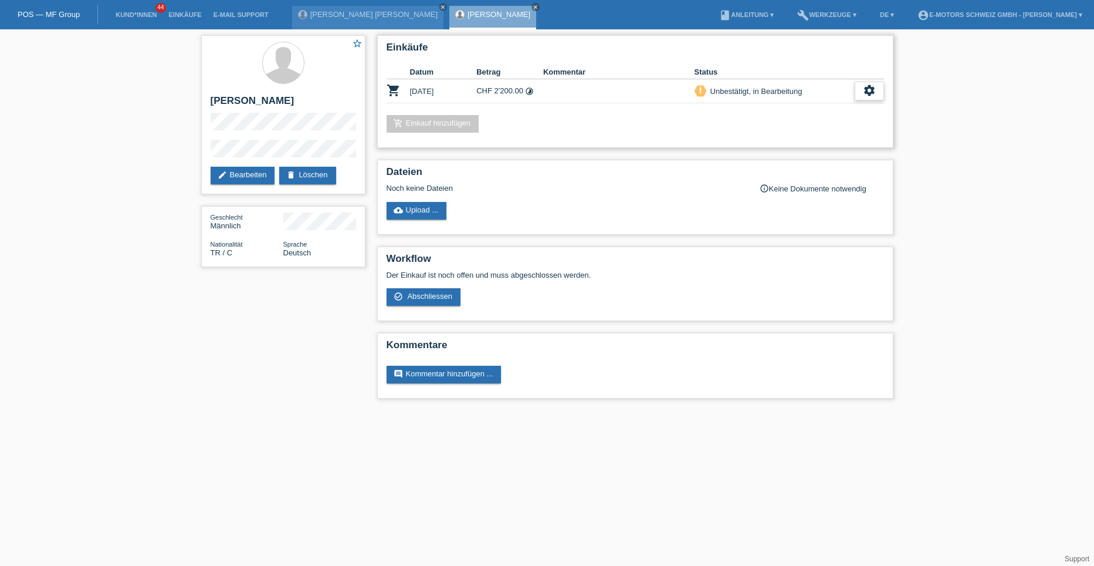
click at [863, 94] on icon "settings" at bounding box center [869, 90] width 13 height 13
click at [871, 93] on icon "settings" at bounding box center [869, 90] width 13 height 13
click at [775, 146] on span "Abschliessen" at bounding box center [776, 144] width 49 height 14
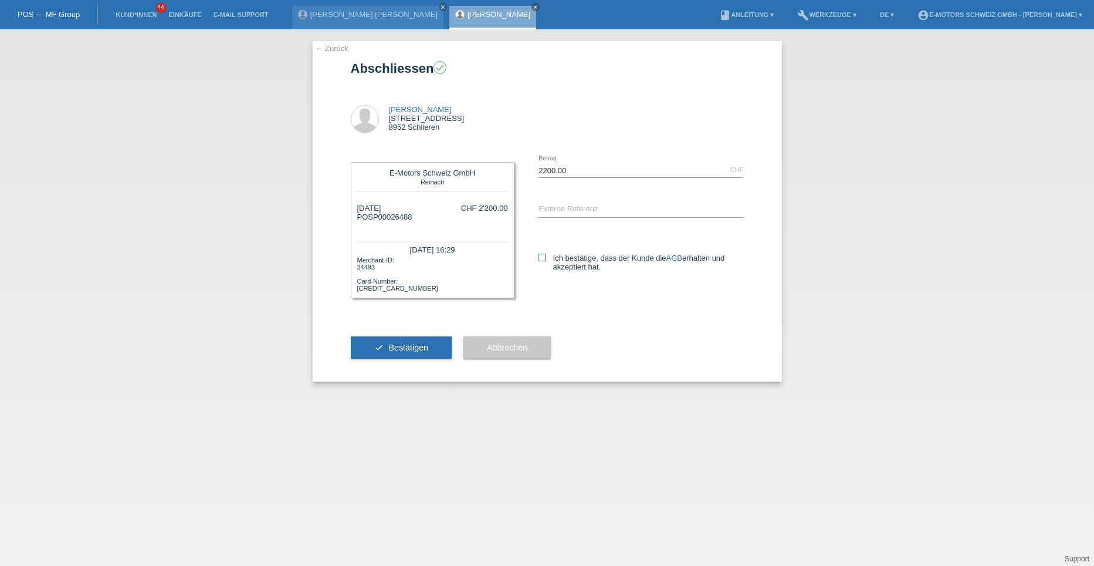
click at [543, 257] on icon at bounding box center [542, 258] width 8 height 8
click at [543, 257] on input "Ich bestätige, dass der Kunde die AGB erhalten und akzeptiert hat." at bounding box center [542, 258] width 8 height 8
checkbox input "true"
click at [548, 212] on input "text" at bounding box center [641, 209] width 206 height 15
type input "Tristan Dittmar"
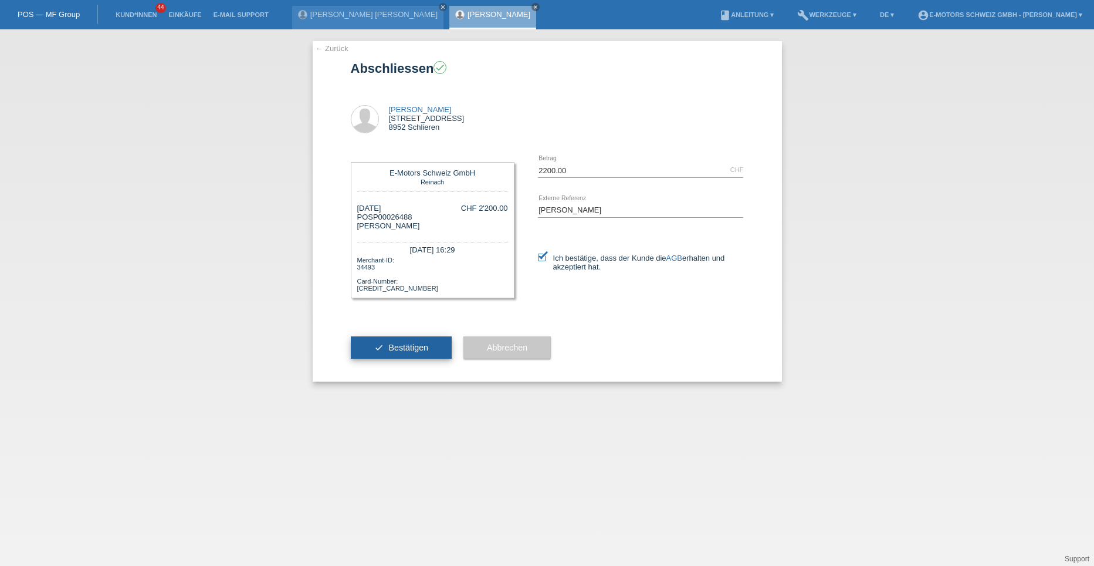
click at [389, 346] on span "Bestätigen" at bounding box center [408, 347] width 40 height 9
